Goal: Task Accomplishment & Management: Use online tool/utility

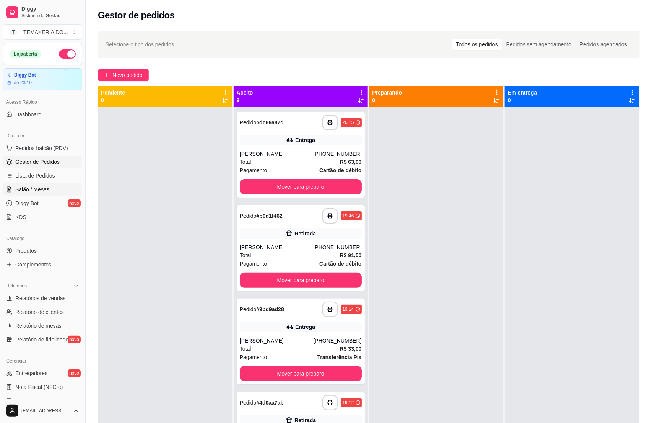
click at [27, 187] on span "Salão / Mesas" at bounding box center [32, 189] width 34 height 8
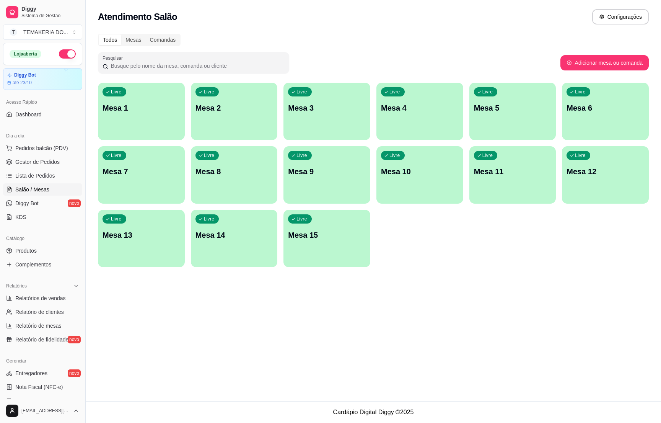
click at [386, 108] on p "Mesa 4" at bounding box center [420, 108] width 78 height 11
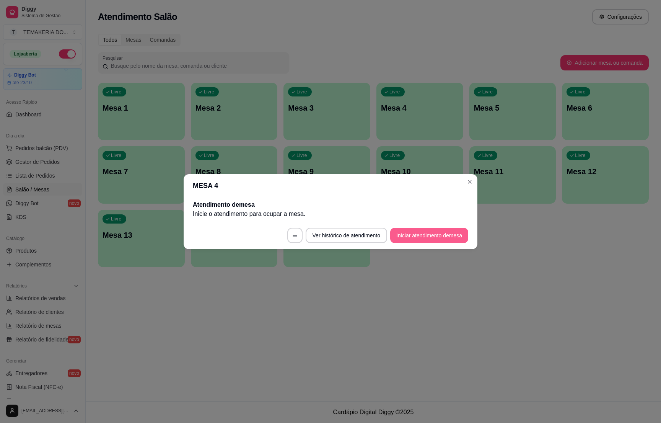
click at [404, 241] on button "Iniciar atendimento de mesa" at bounding box center [429, 235] width 78 height 15
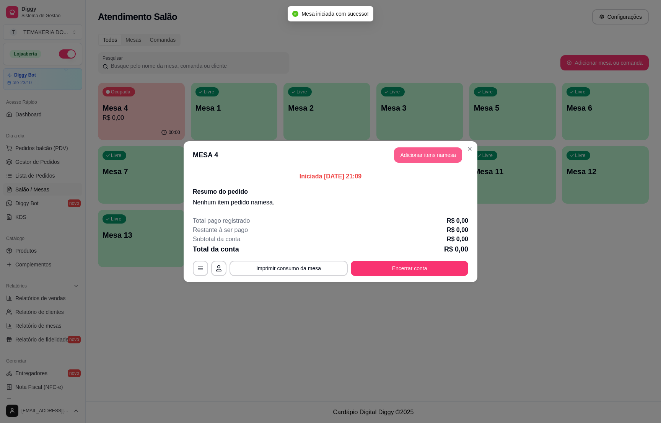
click at [416, 156] on button "Adicionar itens na mesa" at bounding box center [428, 154] width 68 height 15
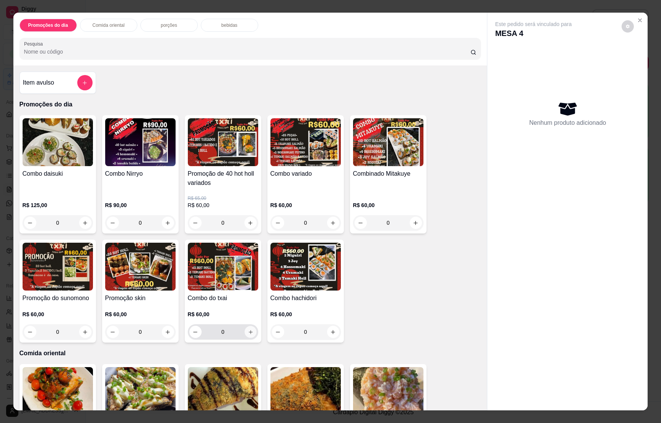
click at [249, 332] on button "increase-product-quantity" at bounding box center [250, 332] width 12 height 12
type input "1"
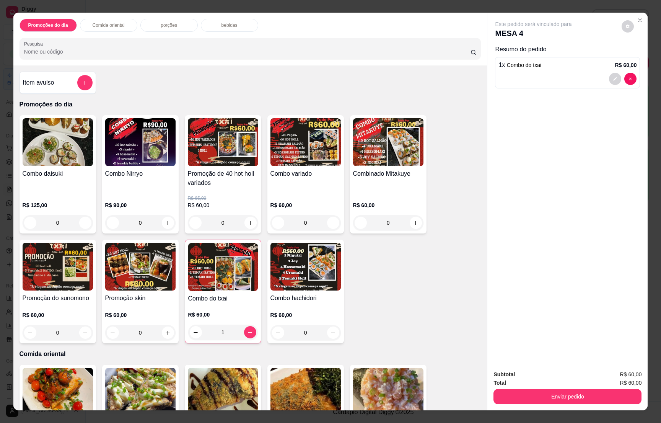
click at [224, 30] on div "bebidas" at bounding box center [229, 25] width 57 height 13
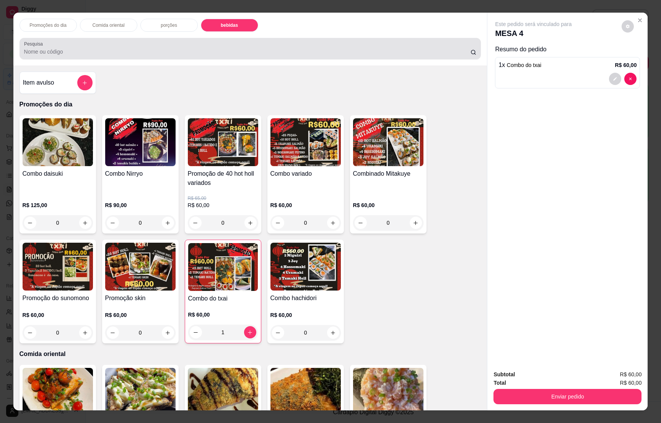
scroll to position [12, 0]
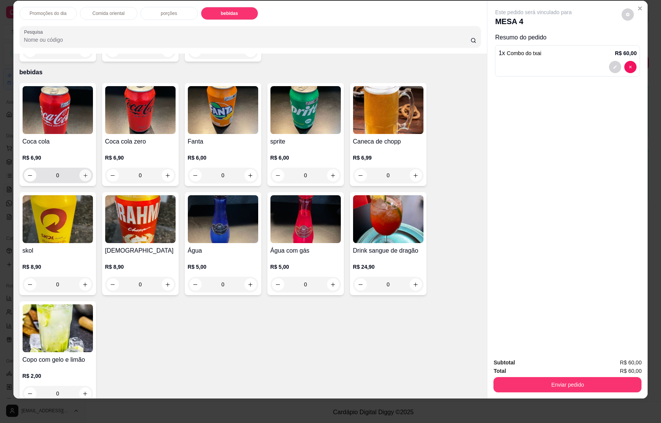
click at [82, 172] on icon "increase-product-quantity" at bounding box center [85, 175] width 6 height 6
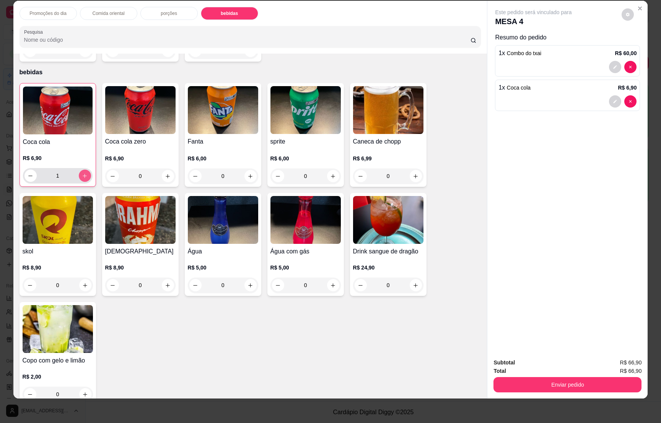
click at [80, 169] on button "increase-product-quantity" at bounding box center [85, 175] width 12 height 12
type input "2"
click at [330, 173] on icon "increase-product-quantity" at bounding box center [333, 176] width 6 height 6
type input "1"
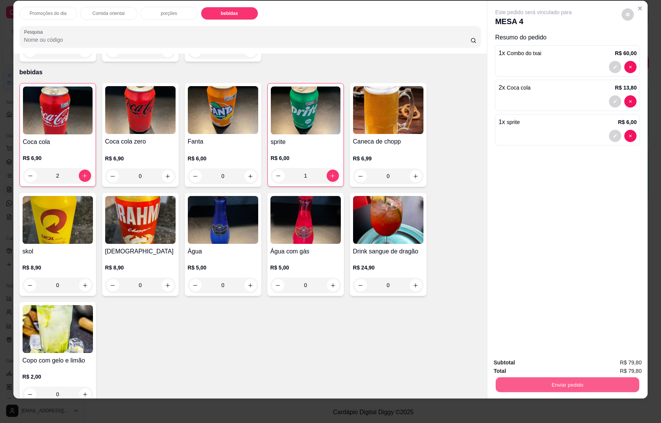
click at [567, 378] on button "Enviar pedido" at bounding box center [567, 384] width 143 height 15
click at [620, 363] on button "Enviar pedido" at bounding box center [620, 365] width 43 height 15
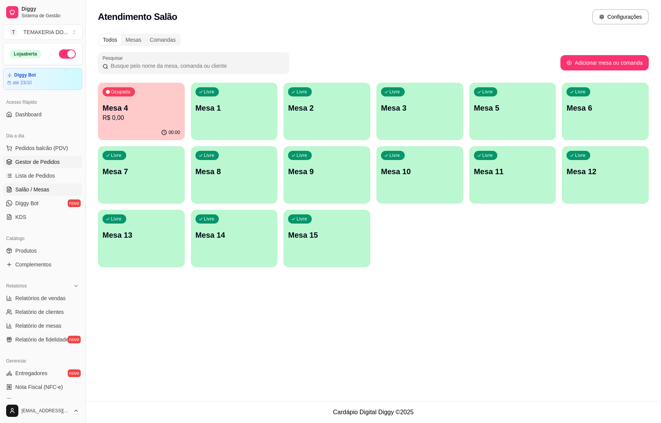
click at [47, 165] on span "Gestor de Pedidos" at bounding box center [37, 162] width 44 height 8
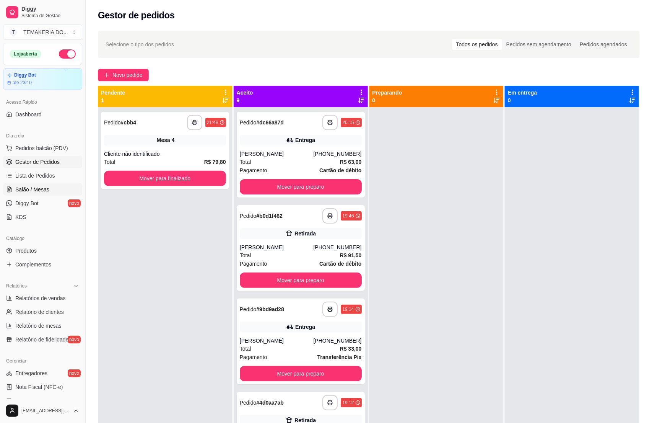
click at [39, 187] on span "Salão / Mesas" at bounding box center [32, 189] width 34 height 8
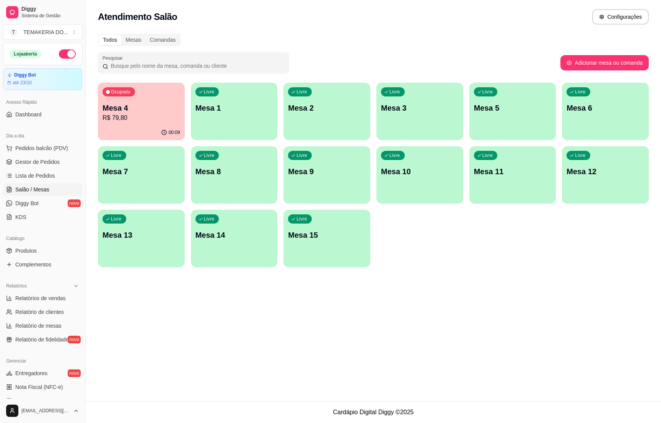
click at [141, 120] on p "R$ 79,80" at bounding box center [142, 117] width 78 height 9
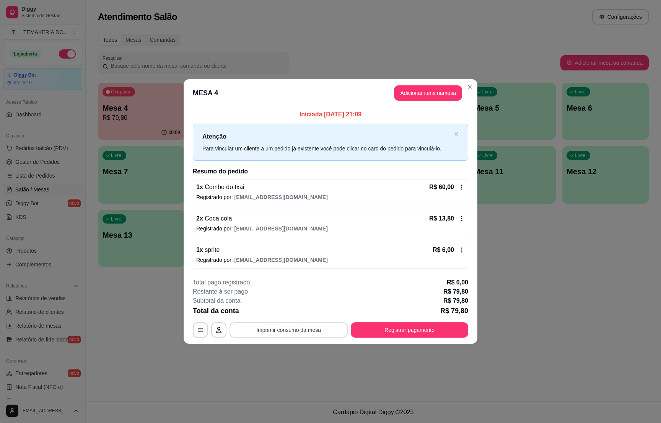
click at [311, 325] on button "Imprimir consumo da mesa" at bounding box center [288, 329] width 118 height 15
click at [310, 327] on button "Imprimir consumo da mesa" at bounding box center [288, 329] width 118 height 15
click at [411, 333] on button "Registrar pagamento" at bounding box center [410, 329] width 114 height 15
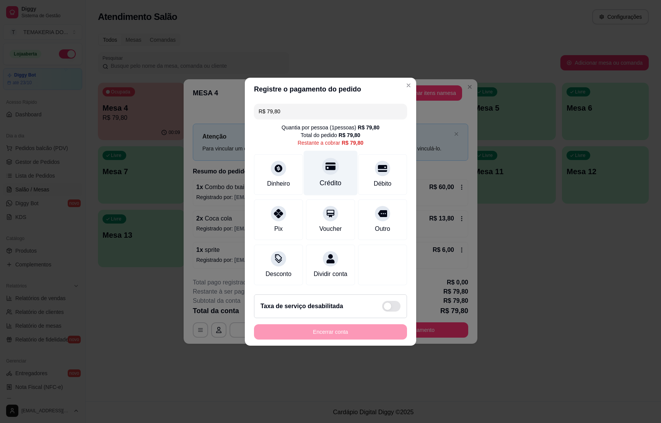
click at [324, 171] on div "Crédito" at bounding box center [331, 172] width 54 height 45
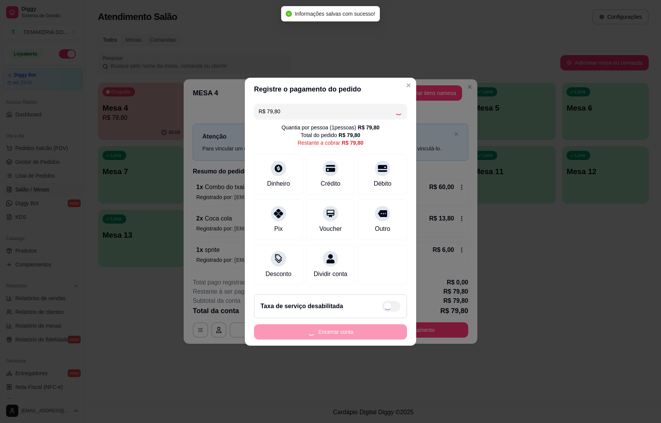
type input "R$ 0,00"
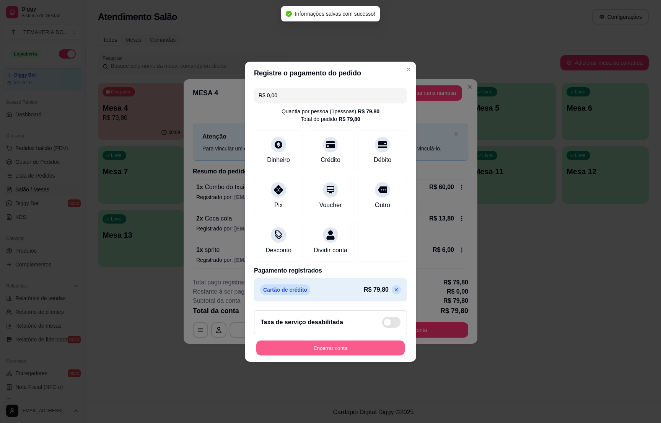
click at [315, 354] on button "Encerrar conta" at bounding box center [330, 347] width 148 height 15
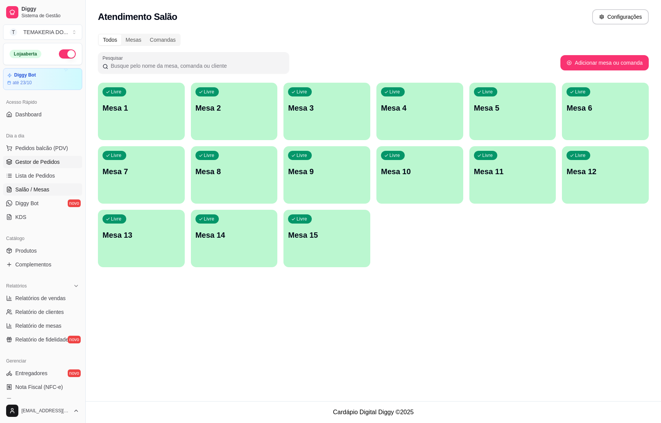
click at [52, 164] on span "Gestor de Pedidos" at bounding box center [37, 162] width 44 height 8
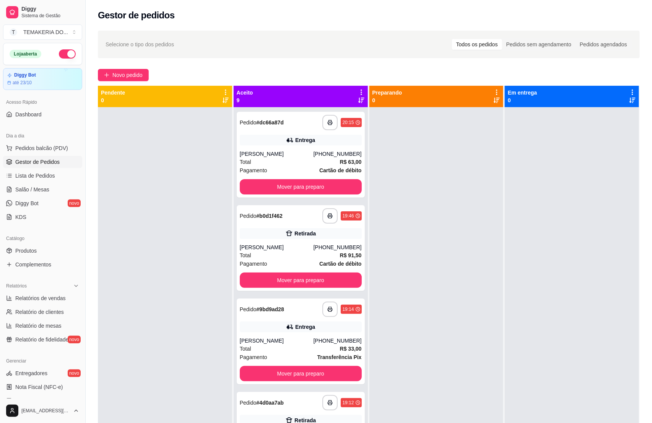
click at [59, 55] on button "button" at bounding box center [67, 53] width 17 height 9
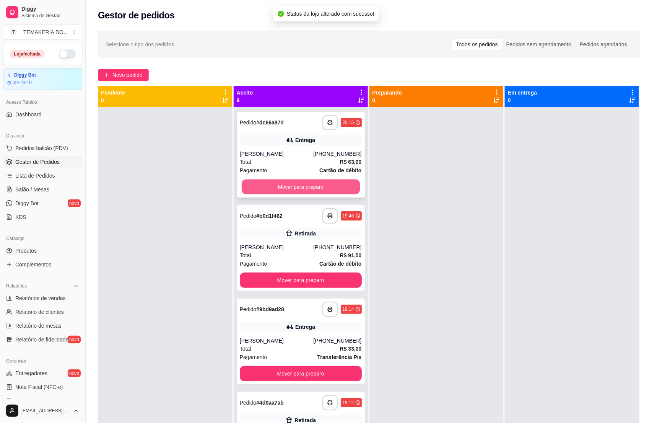
click at [283, 187] on button "Mover para preparo" at bounding box center [301, 186] width 118 height 15
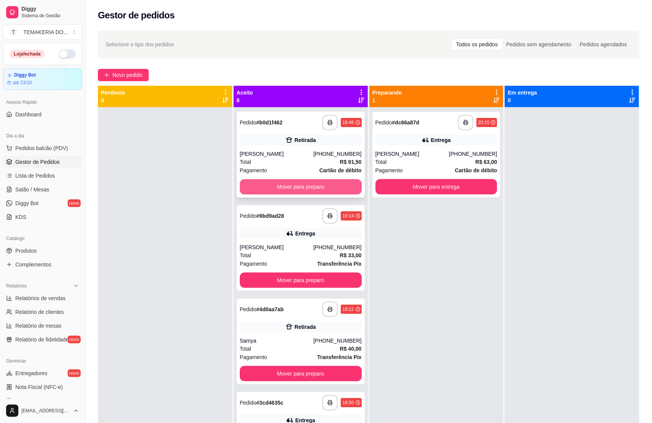
click at [302, 187] on button "Mover para preparo" at bounding box center [301, 186] width 122 height 15
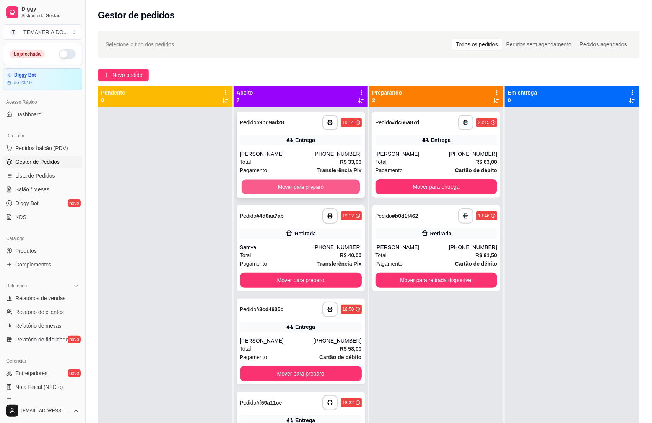
click at [317, 186] on button "Mover para preparo" at bounding box center [301, 186] width 118 height 15
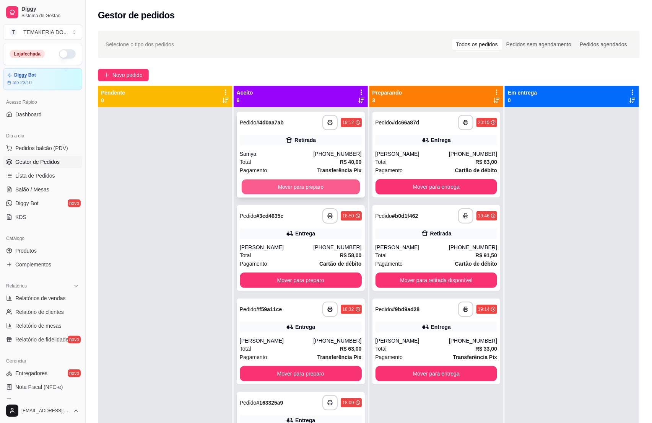
click at [322, 185] on button "Mover para preparo" at bounding box center [301, 186] width 118 height 15
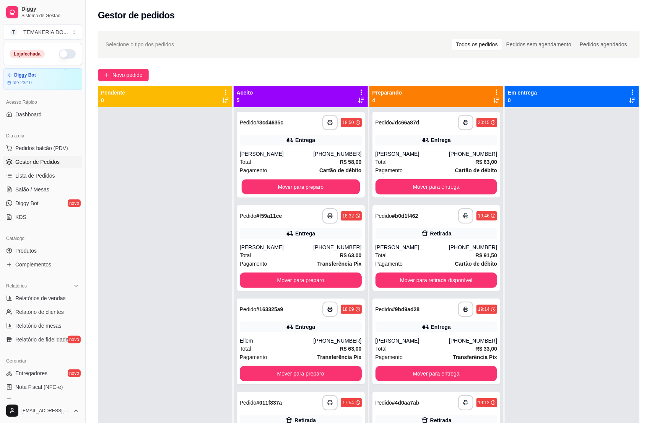
click at [322, 185] on button "Mover para preparo" at bounding box center [301, 186] width 118 height 15
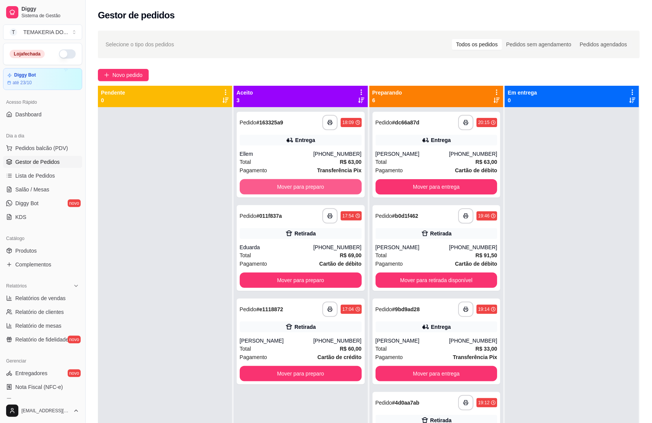
click at [322, 185] on button "Mover para preparo" at bounding box center [301, 186] width 122 height 15
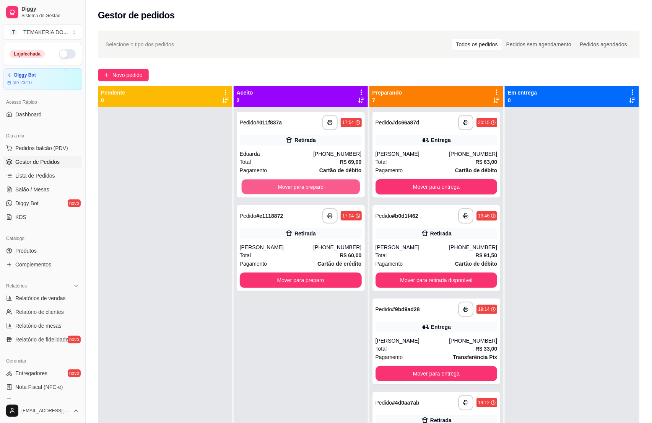
click at [322, 185] on button "Mover para preparo" at bounding box center [301, 186] width 118 height 15
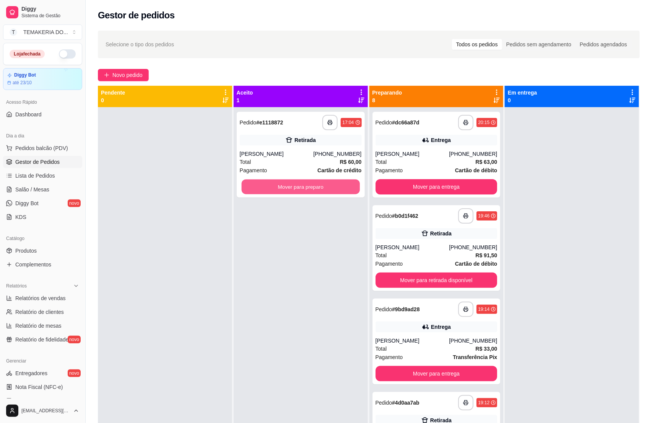
click at [322, 185] on button "Mover para preparo" at bounding box center [301, 186] width 118 height 15
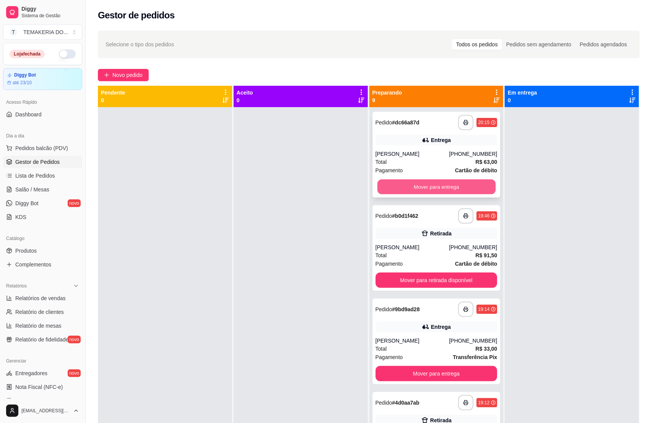
click at [406, 190] on button "Mover para entrega" at bounding box center [436, 186] width 118 height 15
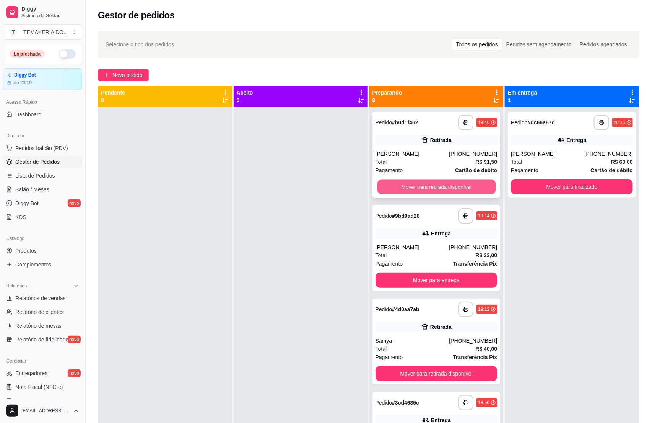
click at [430, 189] on button "Mover para retirada disponível" at bounding box center [436, 186] width 118 height 15
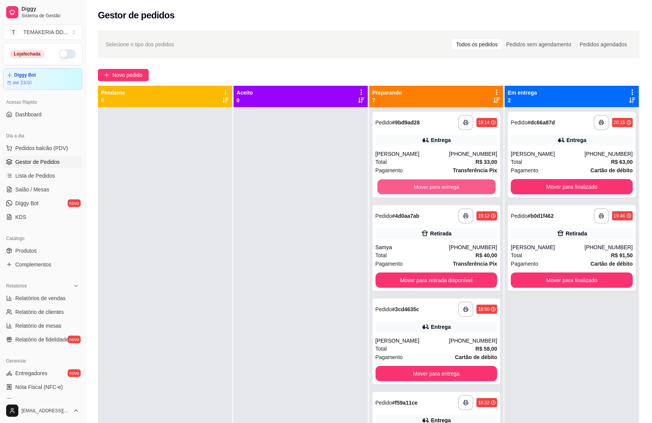
click at [439, 186] on button "Mover para entrega" at bounding box center [436, 186] width 118 height 15
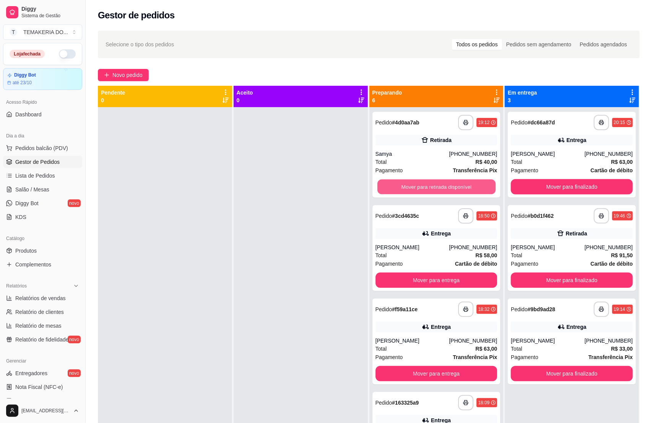
click at [449, 185] on button "Mover para retirada disponível" at bounding box center [436, 186] width 118 height 15
click at [458, 272] on button "Mover para entrega" at bounding box center [437, 279] width 122 height 15
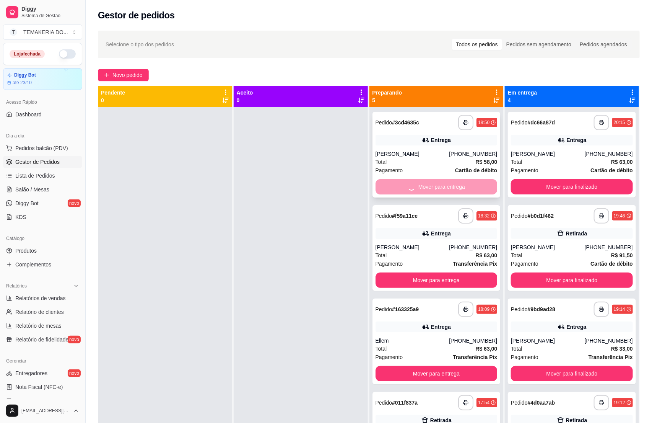
click at [465, 185] on div "Mover para entrega" at bounding box center [437, 186] width 122 height 15
click at [465, 185] on button "Mover para entrega" at bounding box center [436, 186] width 118 height 15
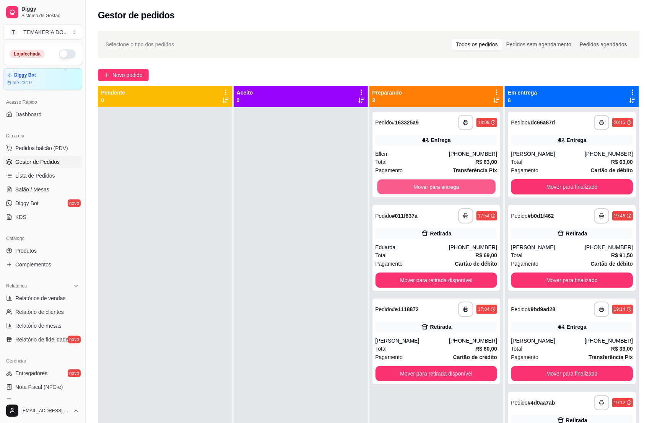
click at [466, 185] on button "Mover para entrega" at bounding box center [436, 186] width 118 height 15
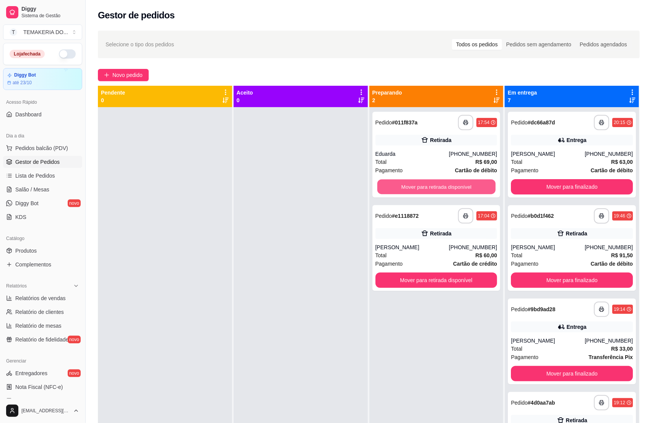
click at [466, 185] on button "Mover para retirada disponível" at bounding box center [436, 186] width 118 height 15
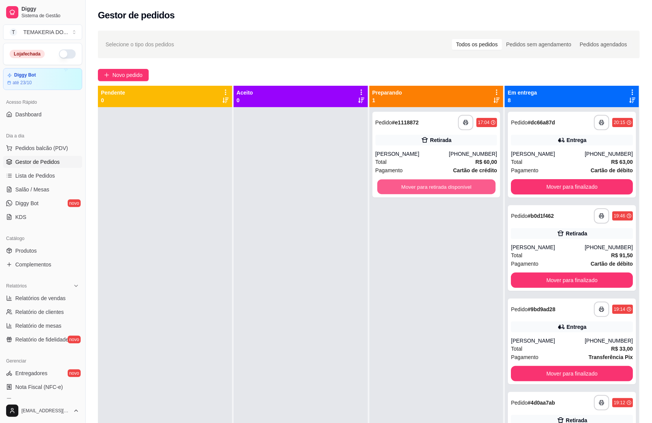
click at [468, 185] on button "Mover para retirada disponível" at bounding box center [436, 186] width 118 height 15
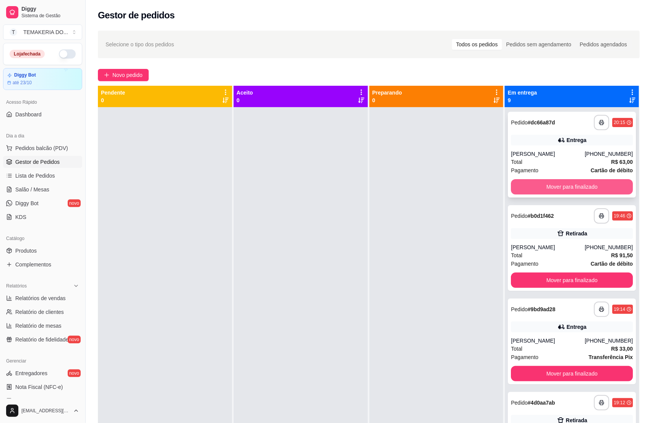
click at [527, 187] on button "Mover para finalizado" at bounding box center [572, 186] width 122 height 15
click at [527, 272] on button "Mover para finalizado" at bounding box center [572, 279] width 122 height 15
click at [527, 187] on button "Mover para finalizado" at bounding box center [572, 186] width 118 height 15
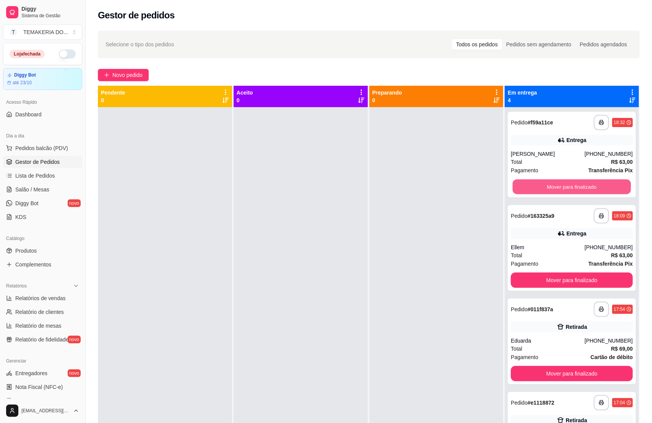
click at [527, 187] on button "Mover para finalizado" at bounding box center [572, 186] width 118 height 15
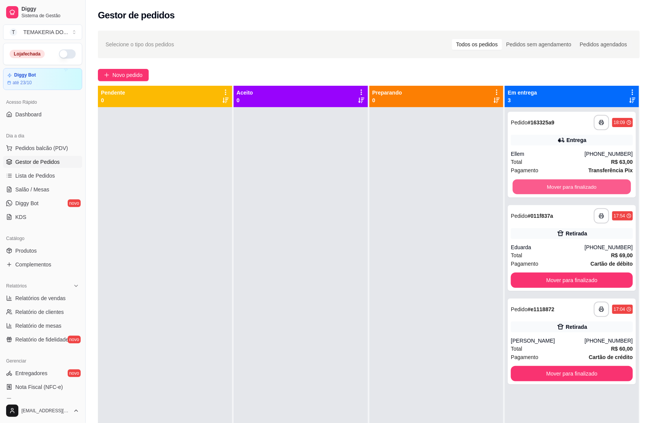
click at [527, 187] on button "Mover para finalizado" at bounding box center [572, 186] width 118 height 15
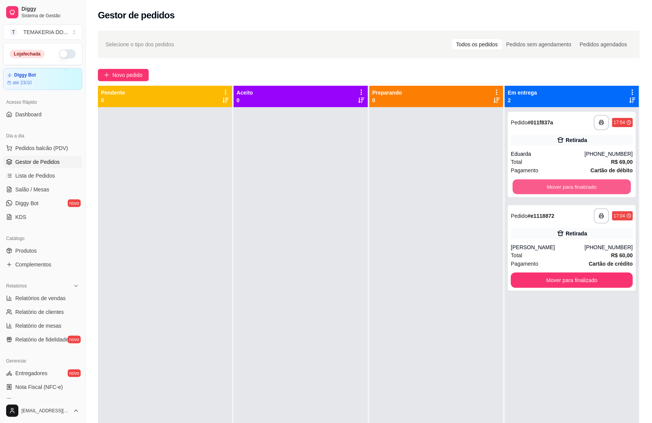
click at [527, 187] on button "Mover para finalizado" at bounding box center [572, 186] width 118 height 15
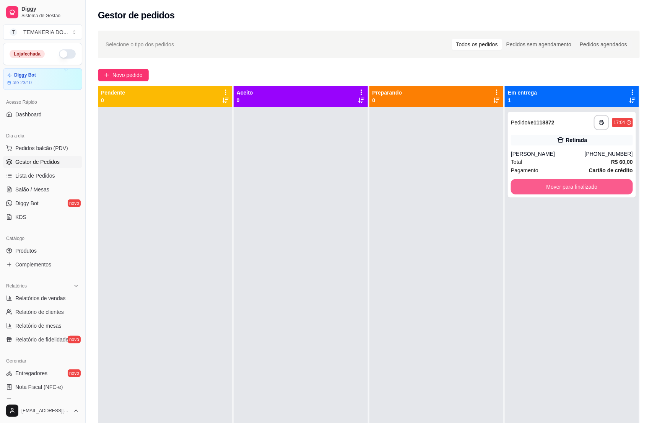
click at [527, 187] on button "Mover para finalizado" at bounding box center [572, 186] width 122 height 15
